Goal: Find specific page/section: Find specific page/section

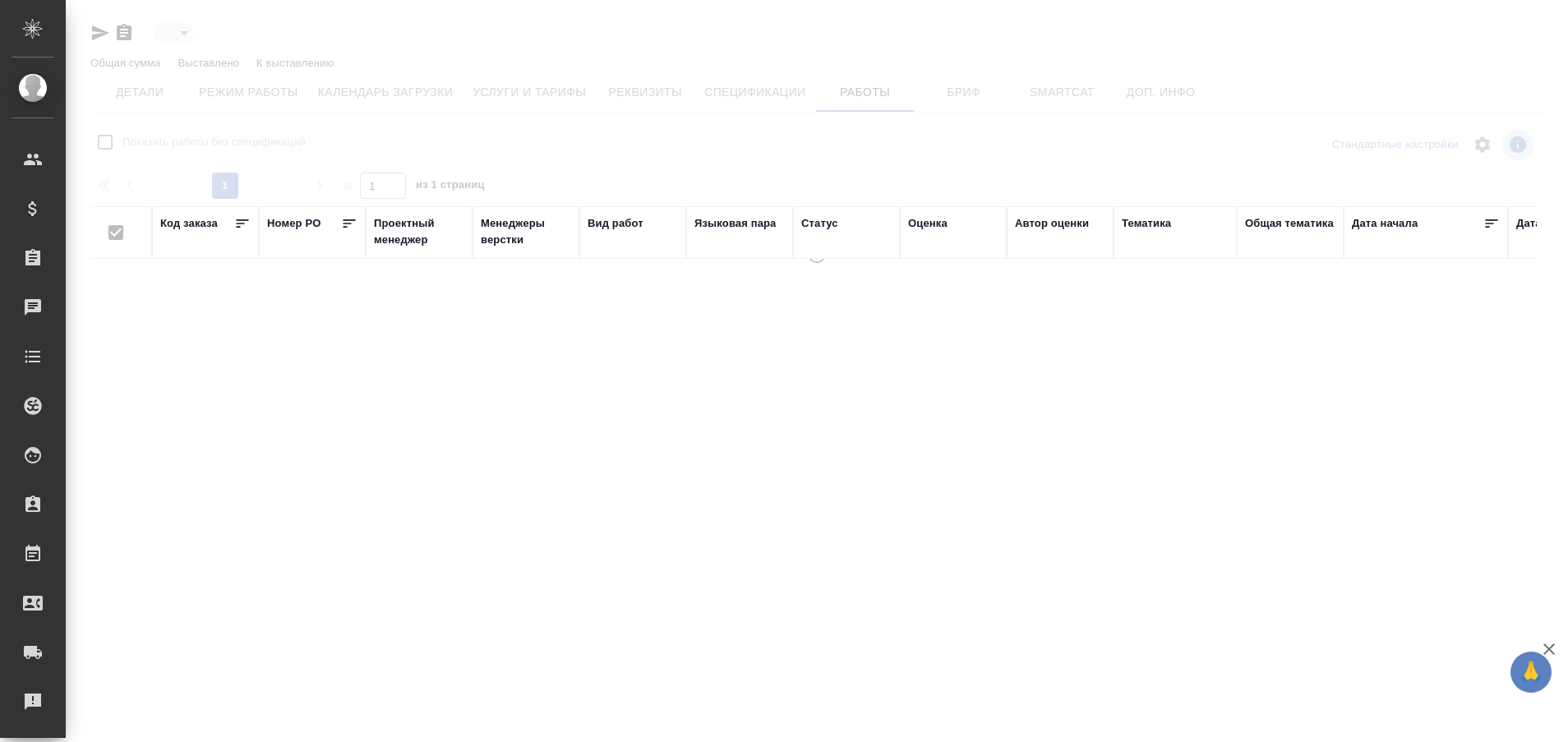
type input "active"
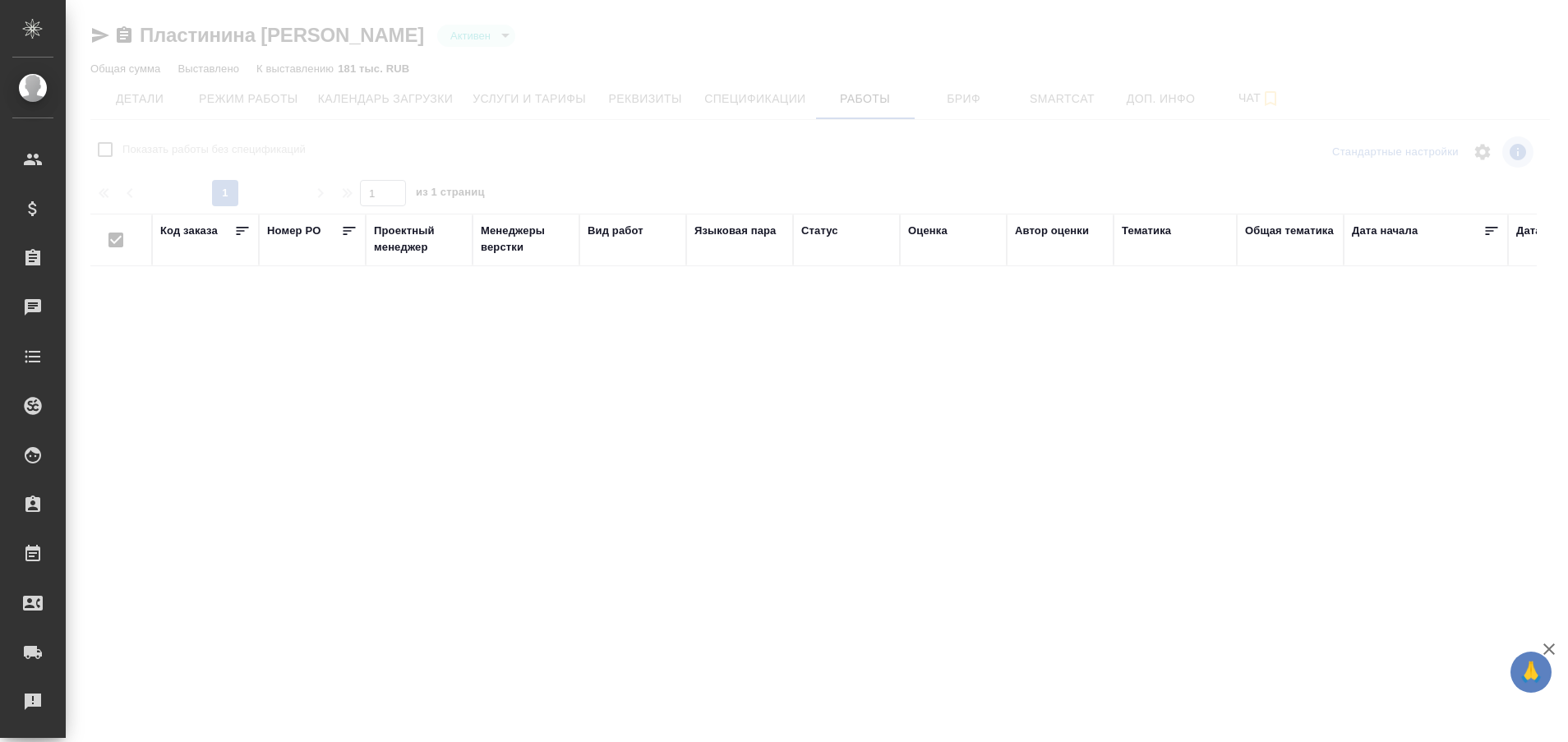
checkbox input "false"
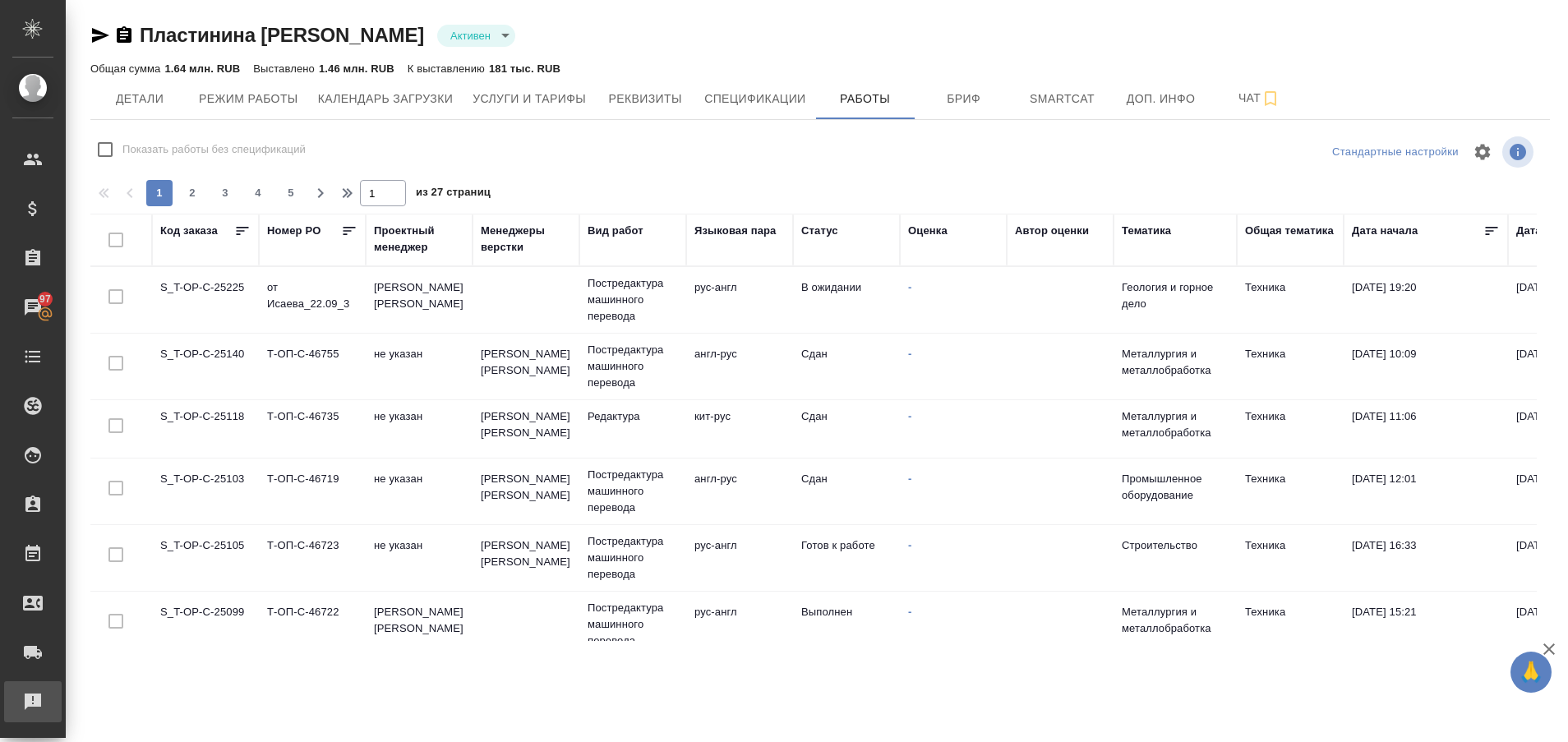
click at [32, 690] on div "Рекламации" at bounding box center [13, 701] width 42 height 24
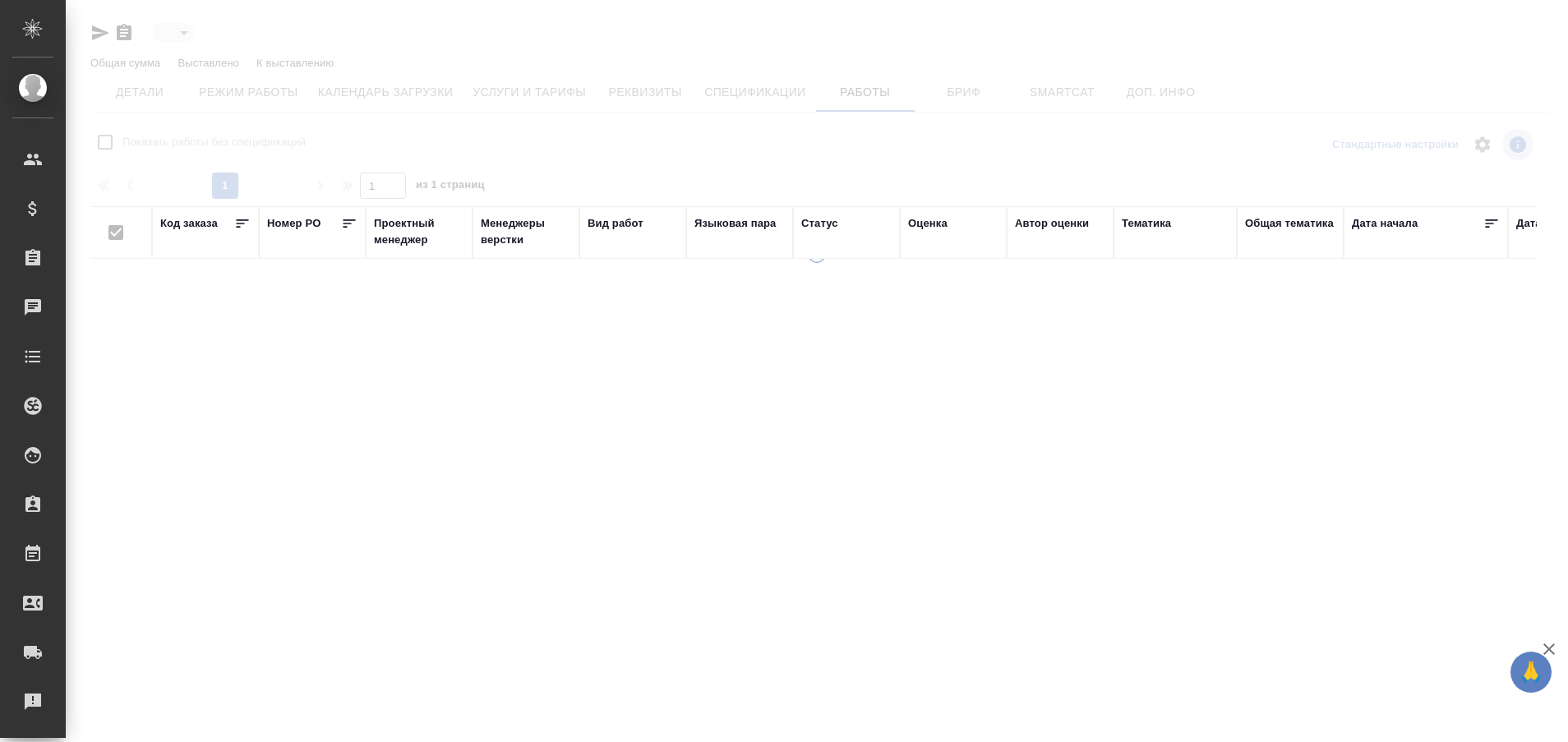
type input "active"
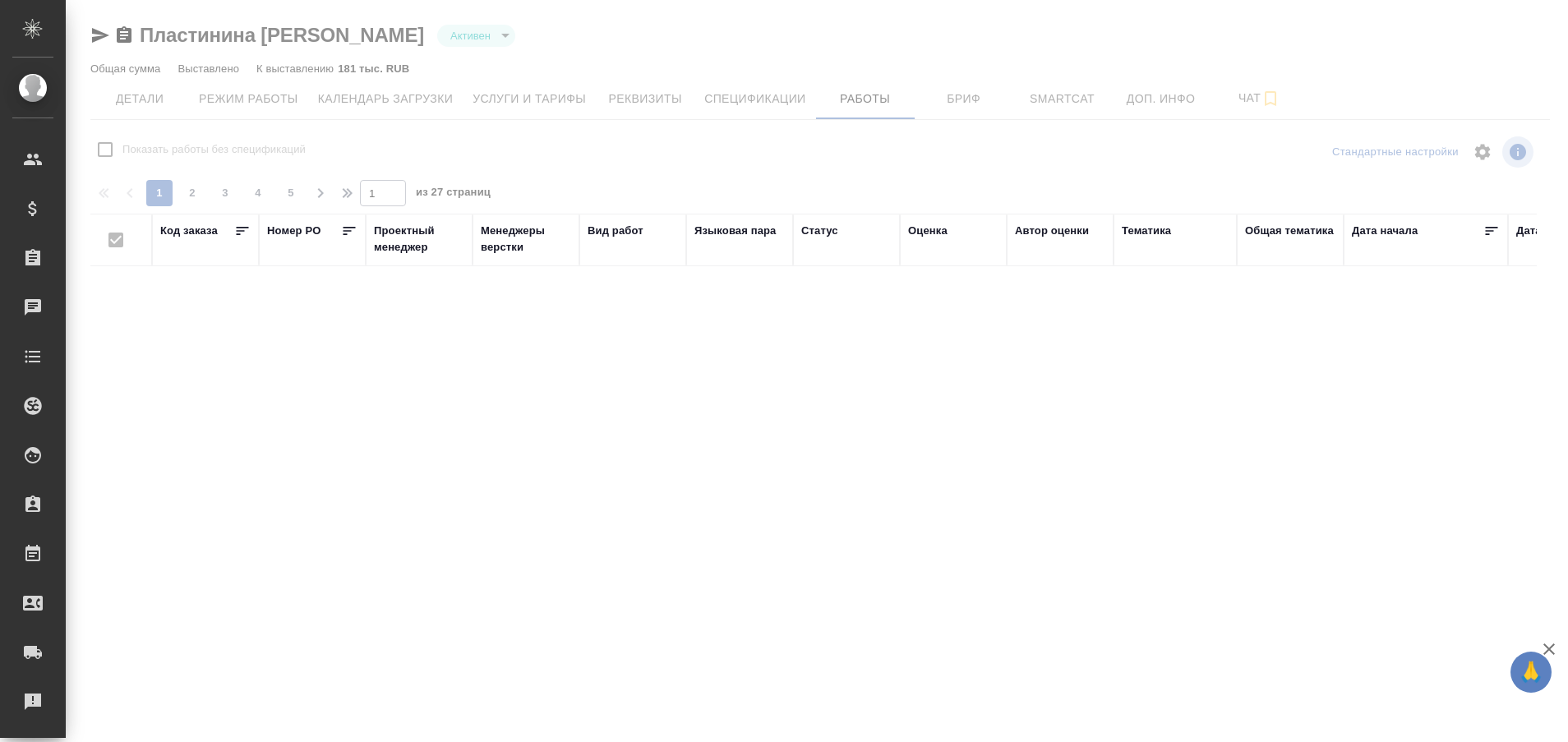
checkbox input "false"
